Goal: Task Accomplishment & Management: Complete application form

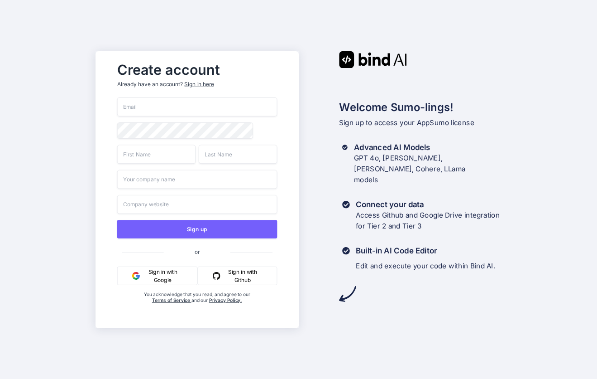
type input "L"
type input "[EMAIL_ADDRESS][DOMAIN_NAME]"
type input "L"
type input "[PERSON_NAME]"
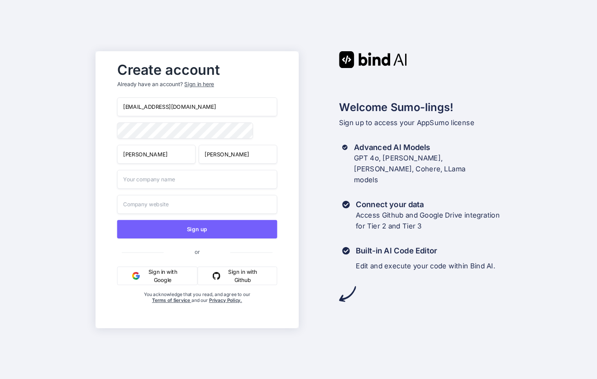
type input "E"
type input "eMason"
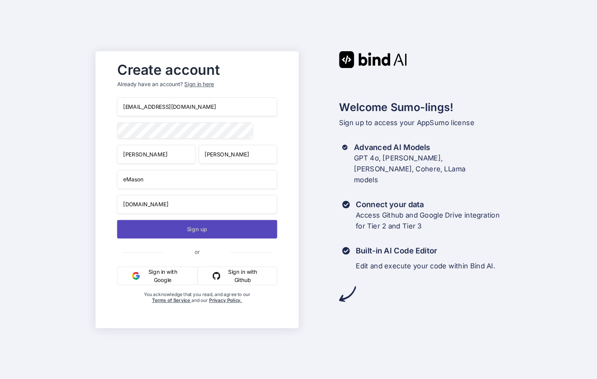
type input "[DOMAIN_NAME]"
click at [204, 228] on button "Sign up" at bounding box center [197, 229] width 160 height 19
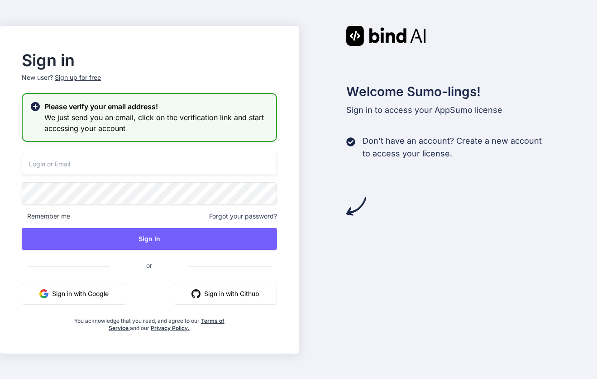
type input "[EMAIL_ADDRESS][DOMAIN_NAME]"
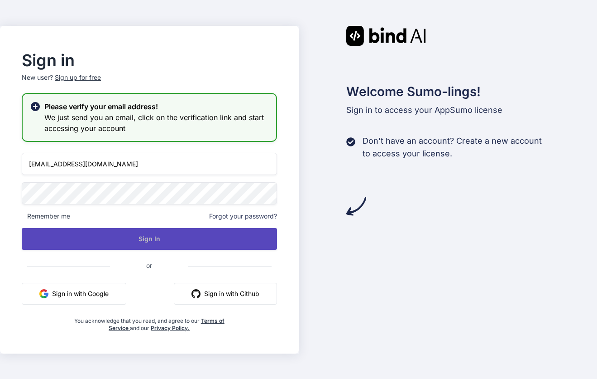
click at [125, 240] on button "Sign In" at bounding box center [149, 239] width 255 height 22
click at [145, 232] on button "Sign In" at bounding box center [149, 239] width 255 height 22
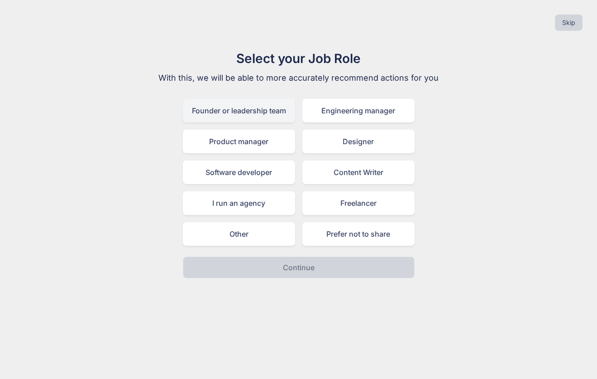
click at [278, 114] on div "Founder or leadership team" at bounding box center [239, 111] width 112 height 24
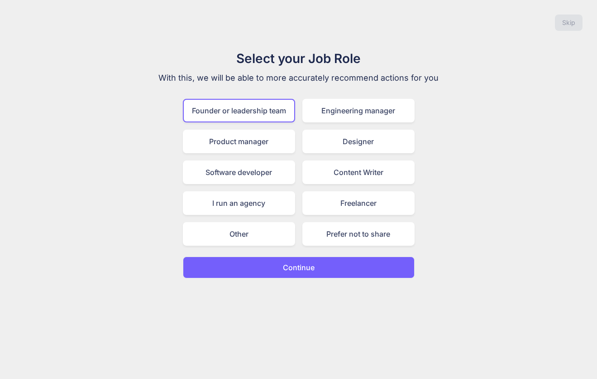
click at [313, 266] on p "Continue" at bounding box center [299, 267] width 32 height 11
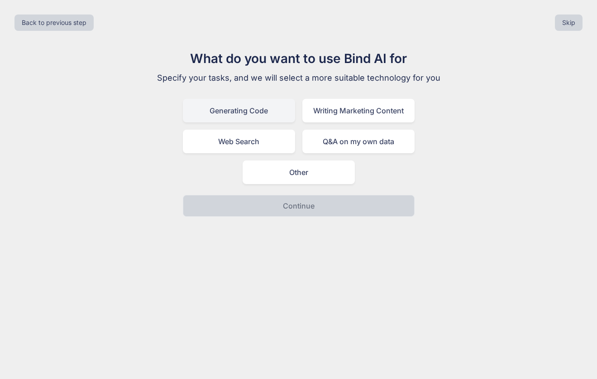
click at [283, 117] on div "Generating Code" at bounding box center [239, 111] width 112 height 24
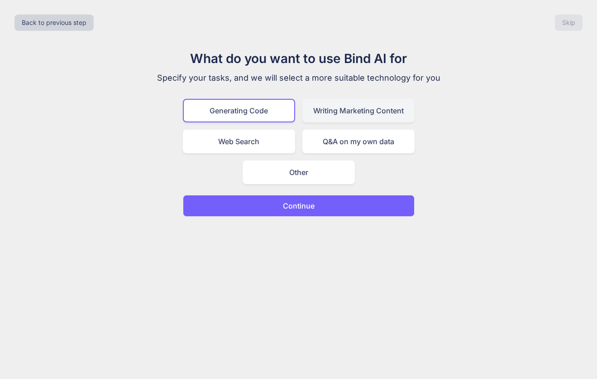
click at [321, 117] on div "Writing Marketing Content" at bounding box center [358, 111] width 112 height 24
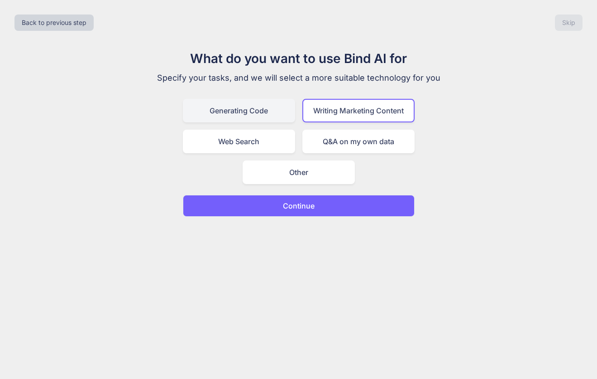
click at [280, 116] on div "Generating Code" at bounding box center [239, 111] width 112 height 24
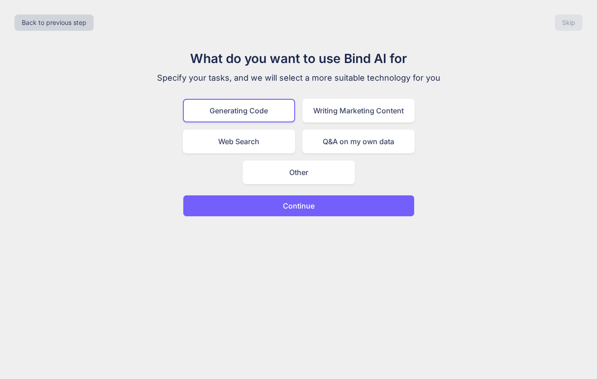
click at [312, 208] on p "Continue" at bounding box center [299, 205] width 32 height 11
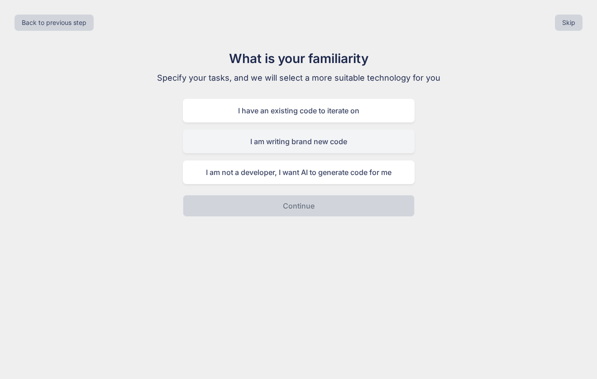
click at [312, 146] on div "I am writing brand new code" at bounding box center [299, 142] width 232 height 24
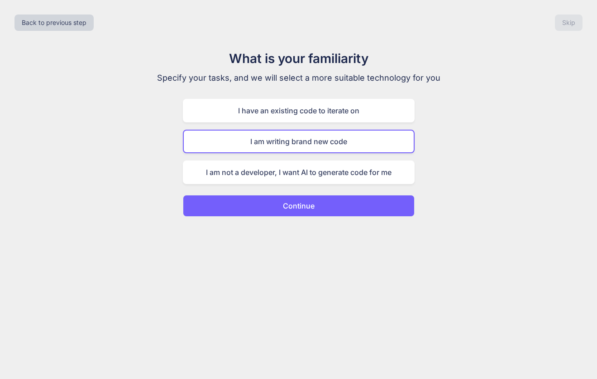
click at [315, 209] on button "Continue" at bounding box center [299, 206] width 232 height 22
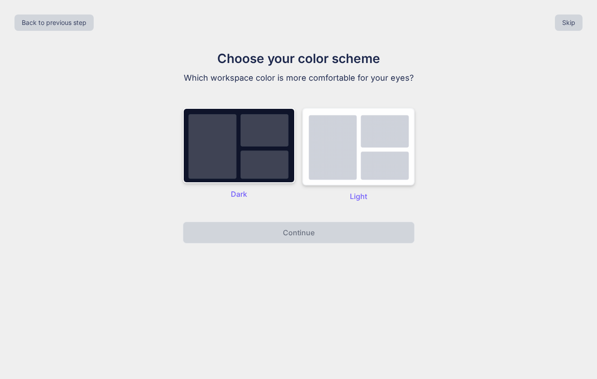
click at [315, 167] on img at bounding box center [358, 146] width 112 height 77
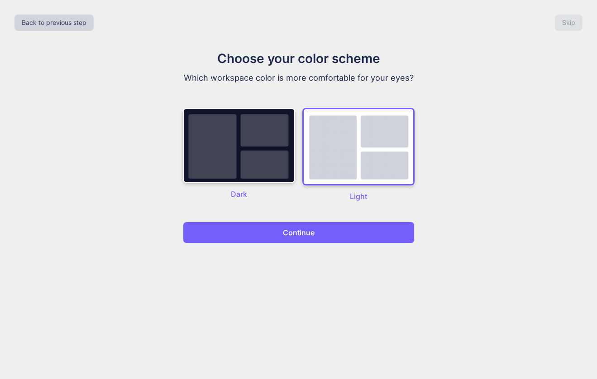
click at [307, 233] on p "Continue" at bounding box center [299, 232] width 32 height 11
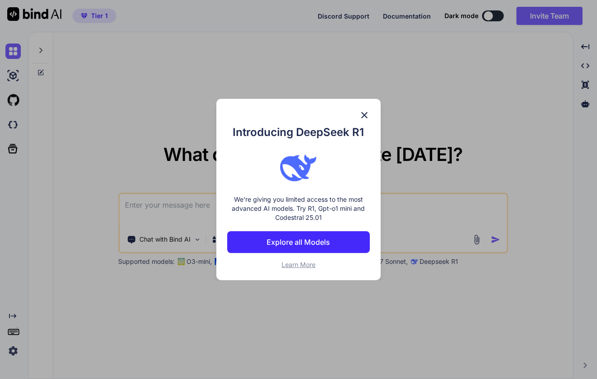
click at [367, 110] on img at bounding box center [364, 115] width 11 height 11
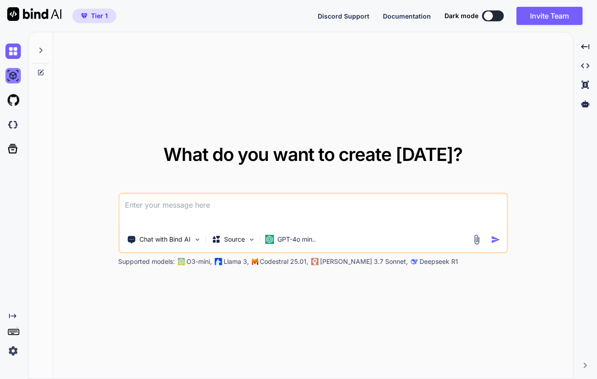
click at [16, 80] on img at bounding box center [12, 75] width 15 height 15
